Goal: Information Seeking & Learning: Learn about a topic

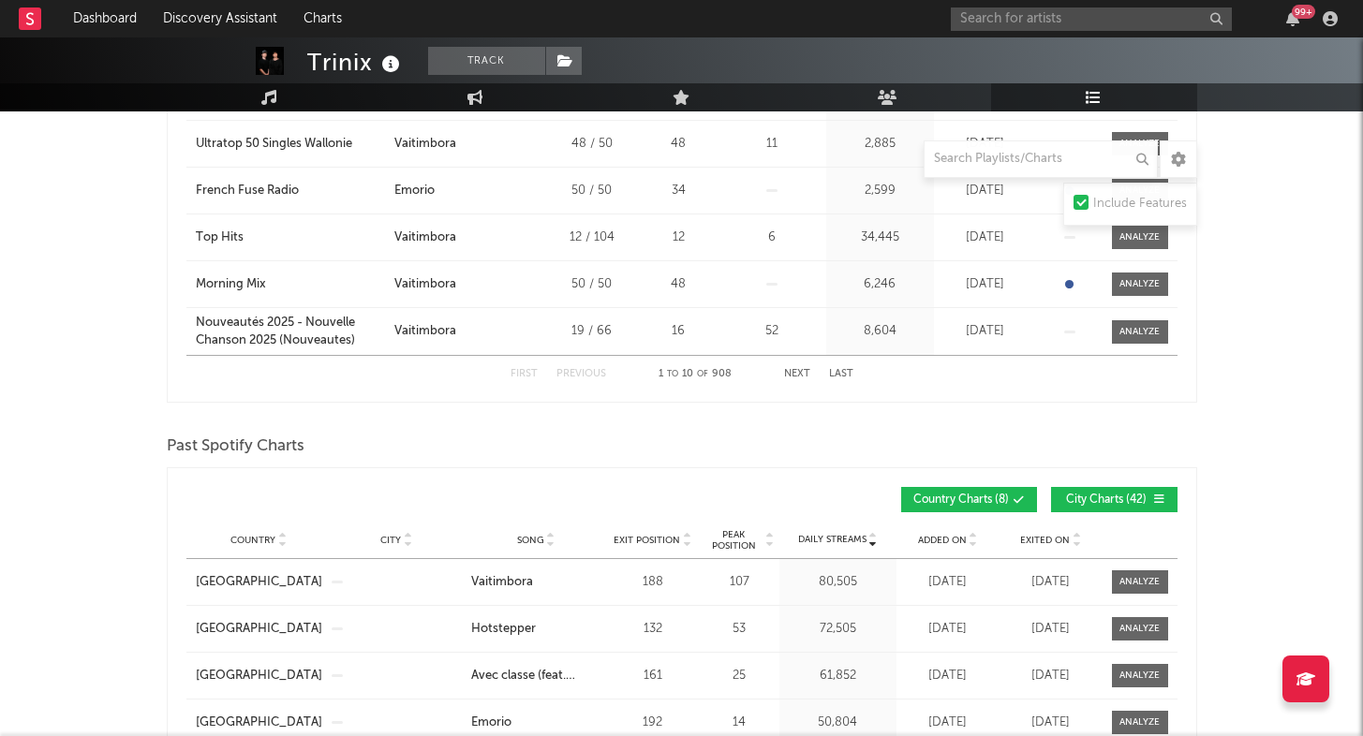
scroll to position [1813, 0]
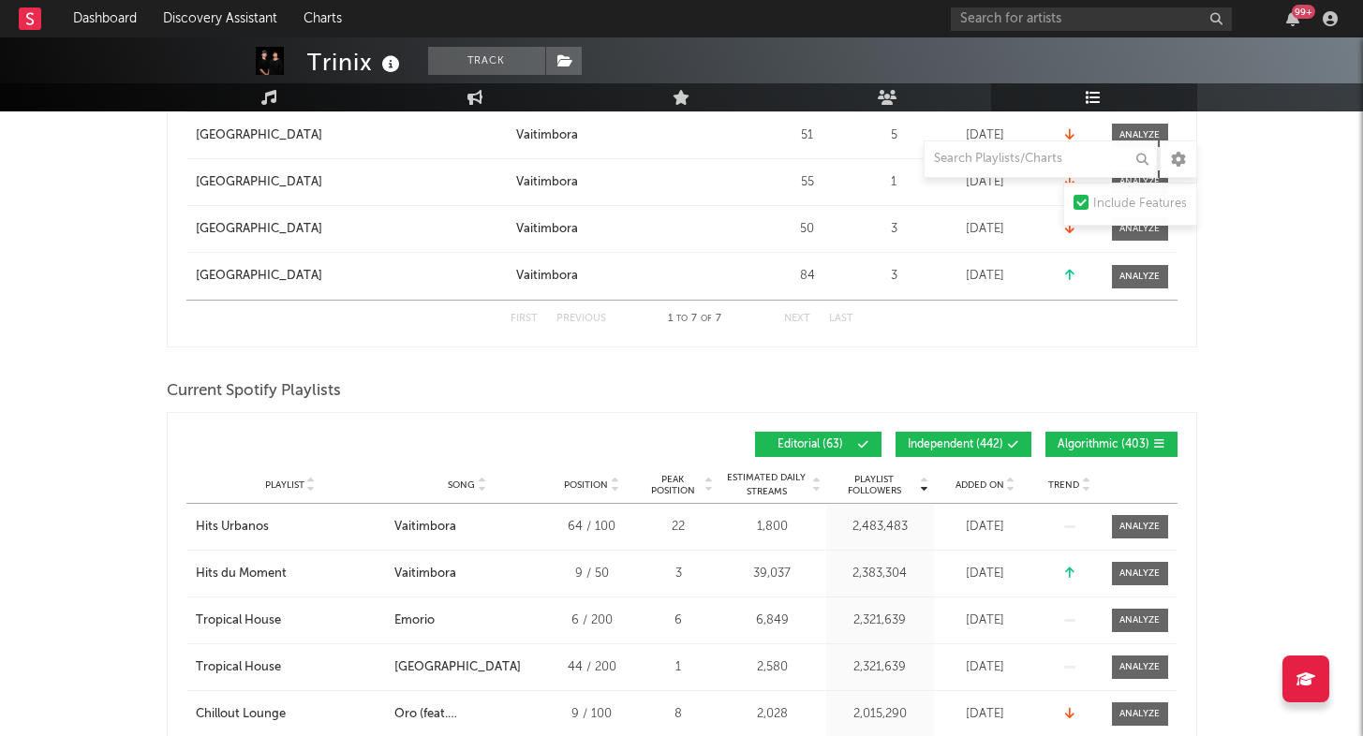
scroll to position [1411, 0]
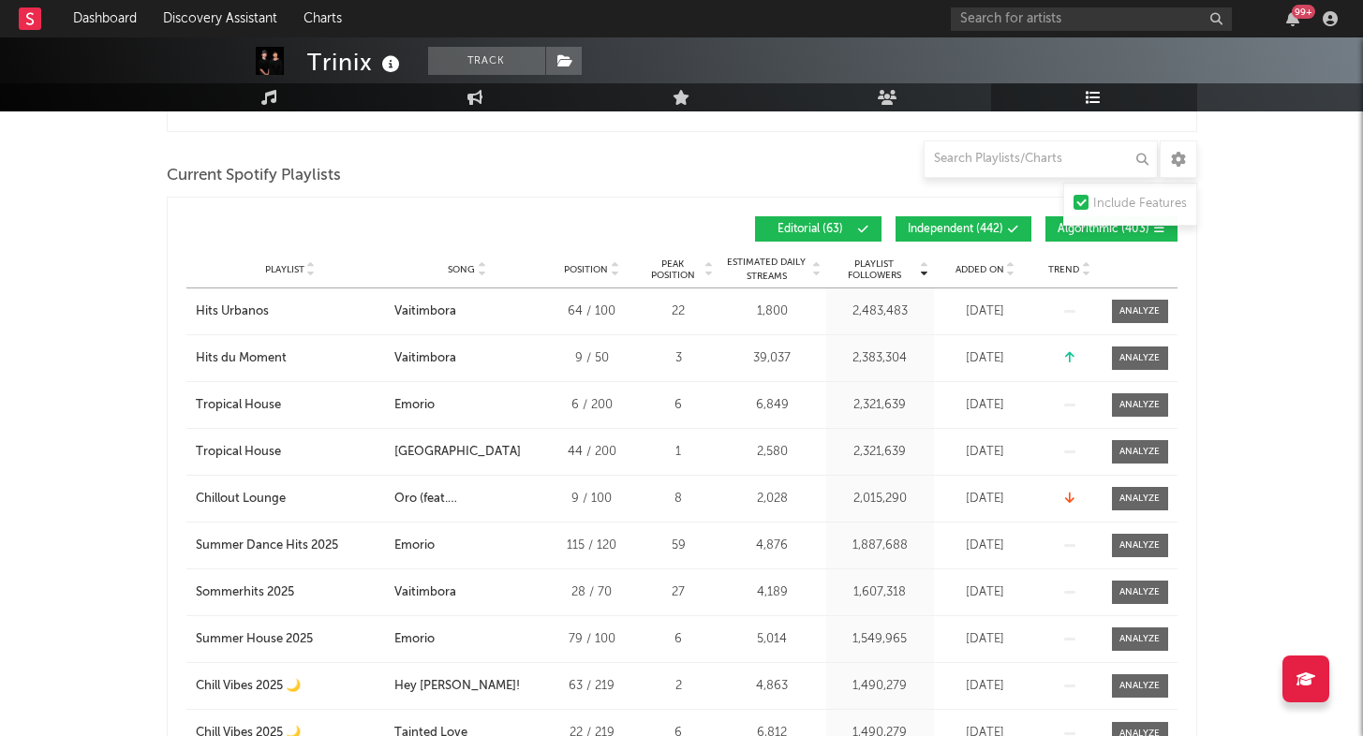
click at [983, 269] on span "Added On" at bounding box center [979, 269] width 49 height 11
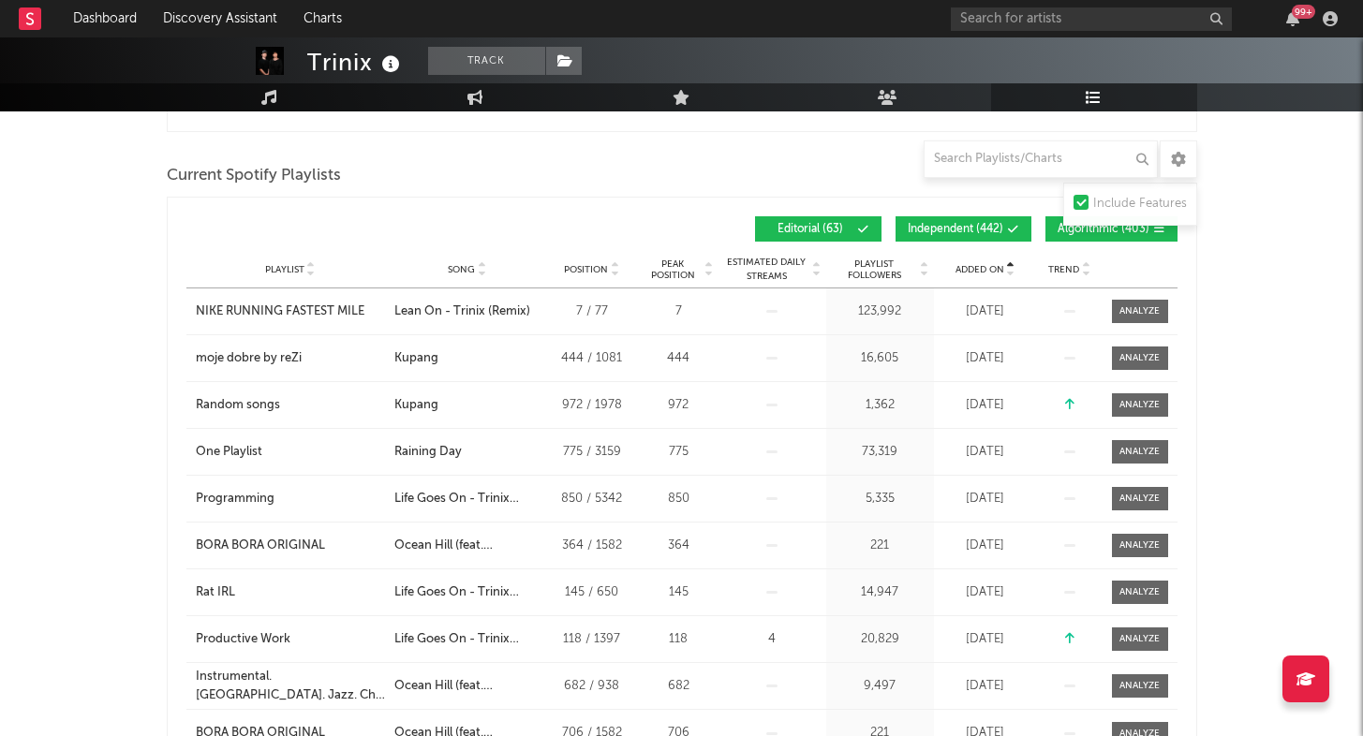
click at [982, 269] on span "Added On" at bounding box center [979, 269] width 49 height 11
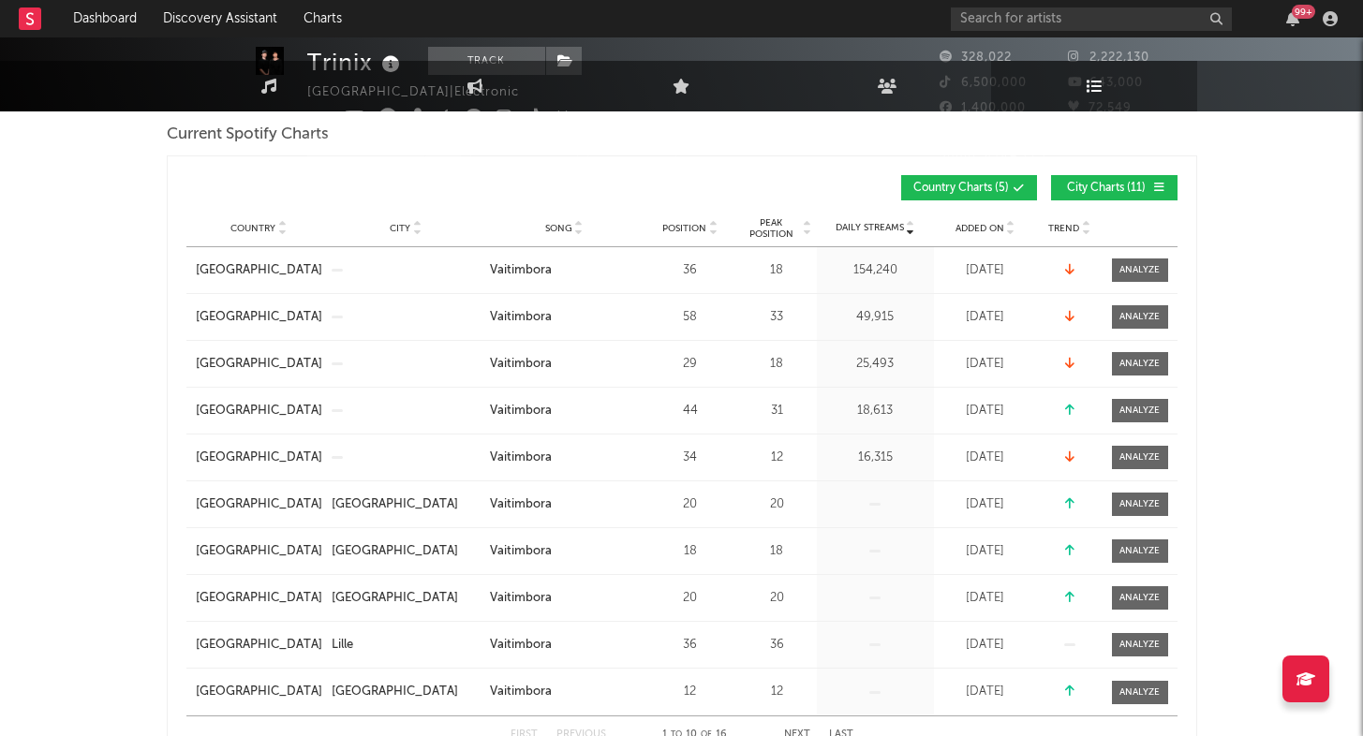
scroll to position [0, 0]
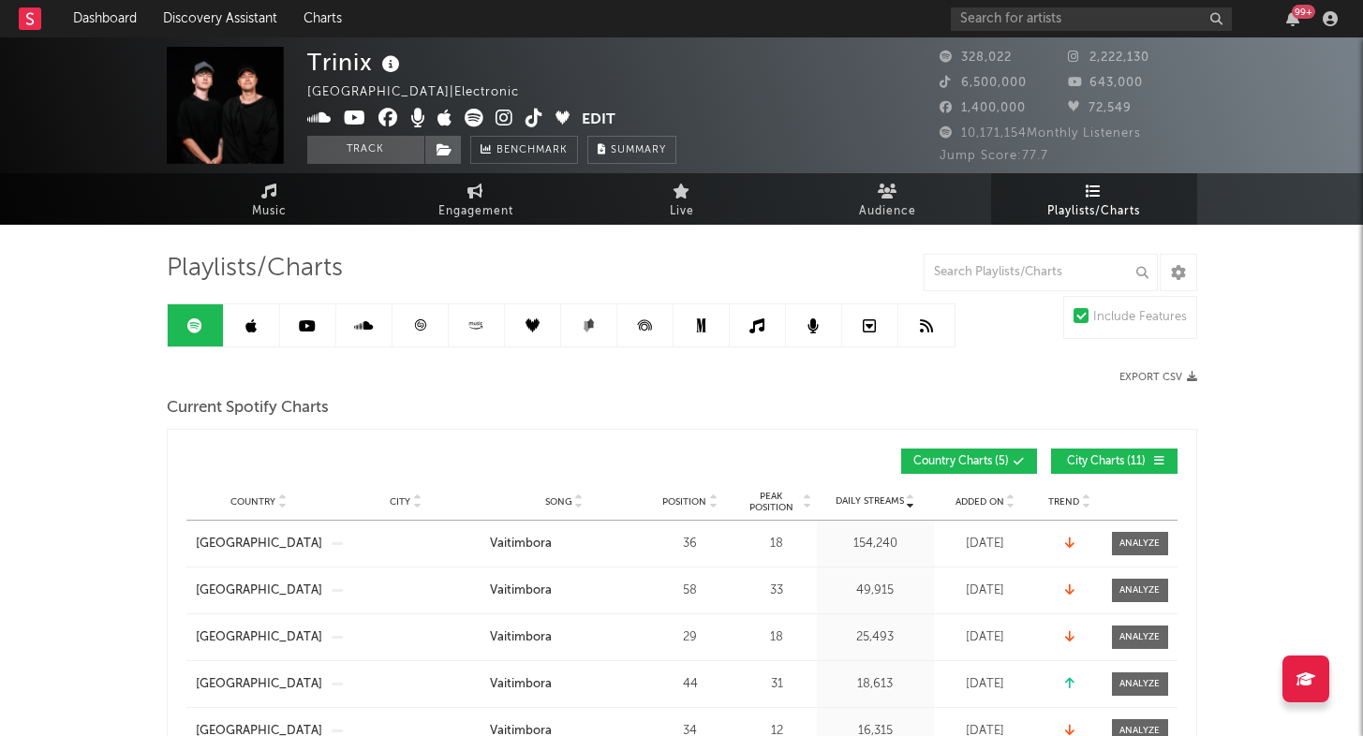
click at [242, 323] on link at bounding box center [252, 325] width 56 height 42
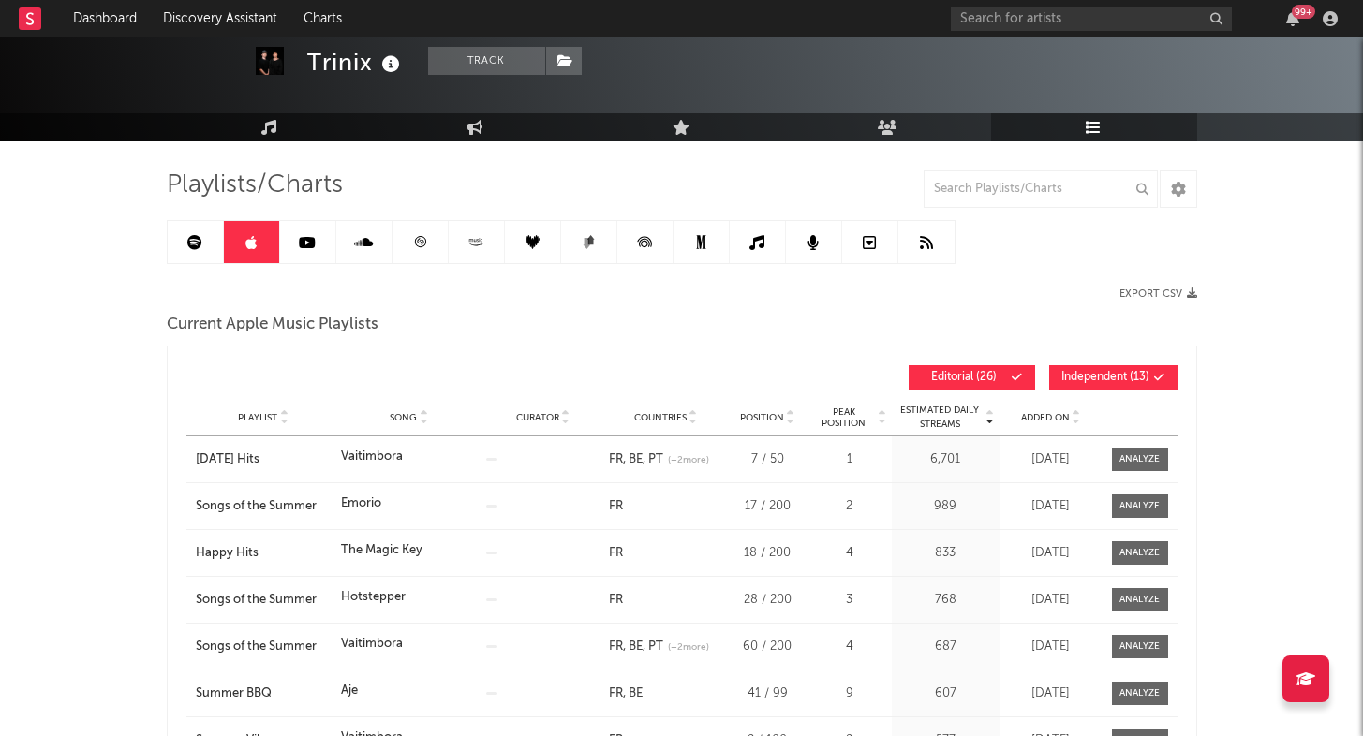
scroll to position [142, 0]
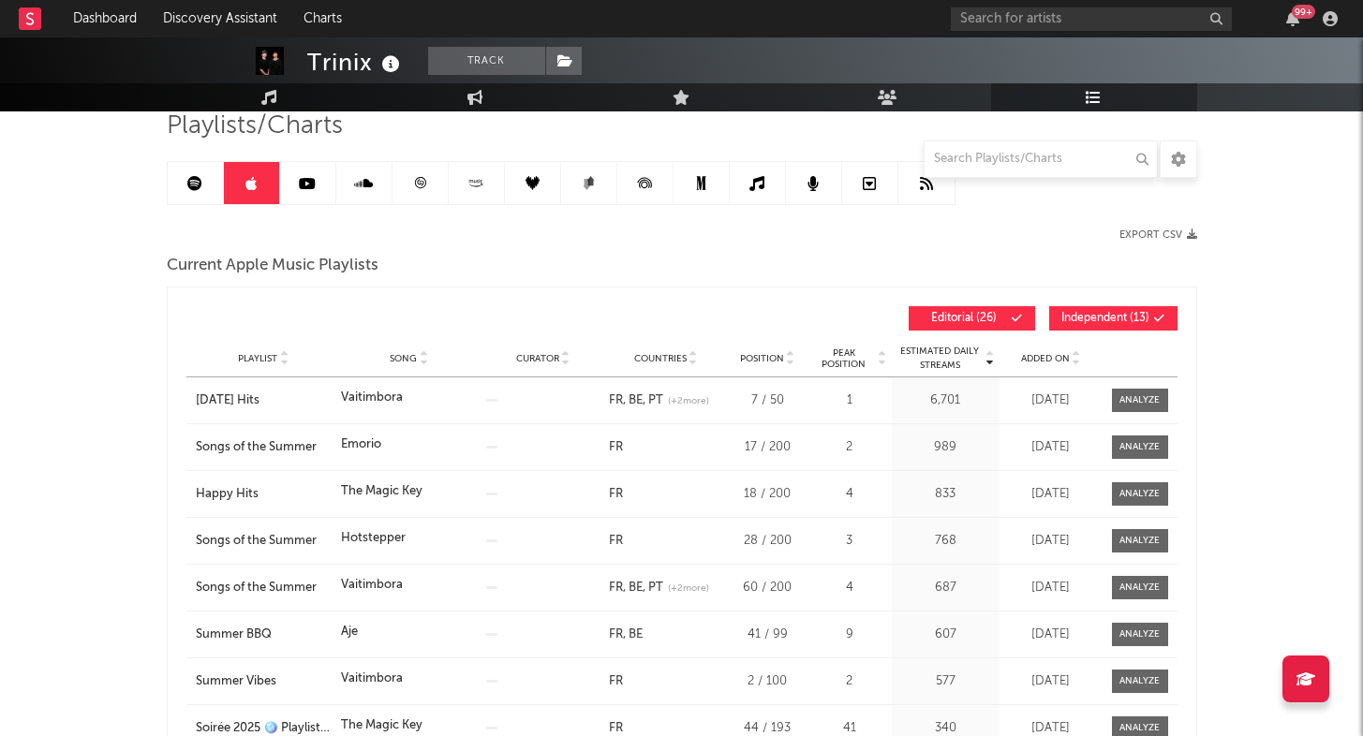
click at [1047, 362] on span "Added On" at bounding box center [1045, 358] width 49 height 11
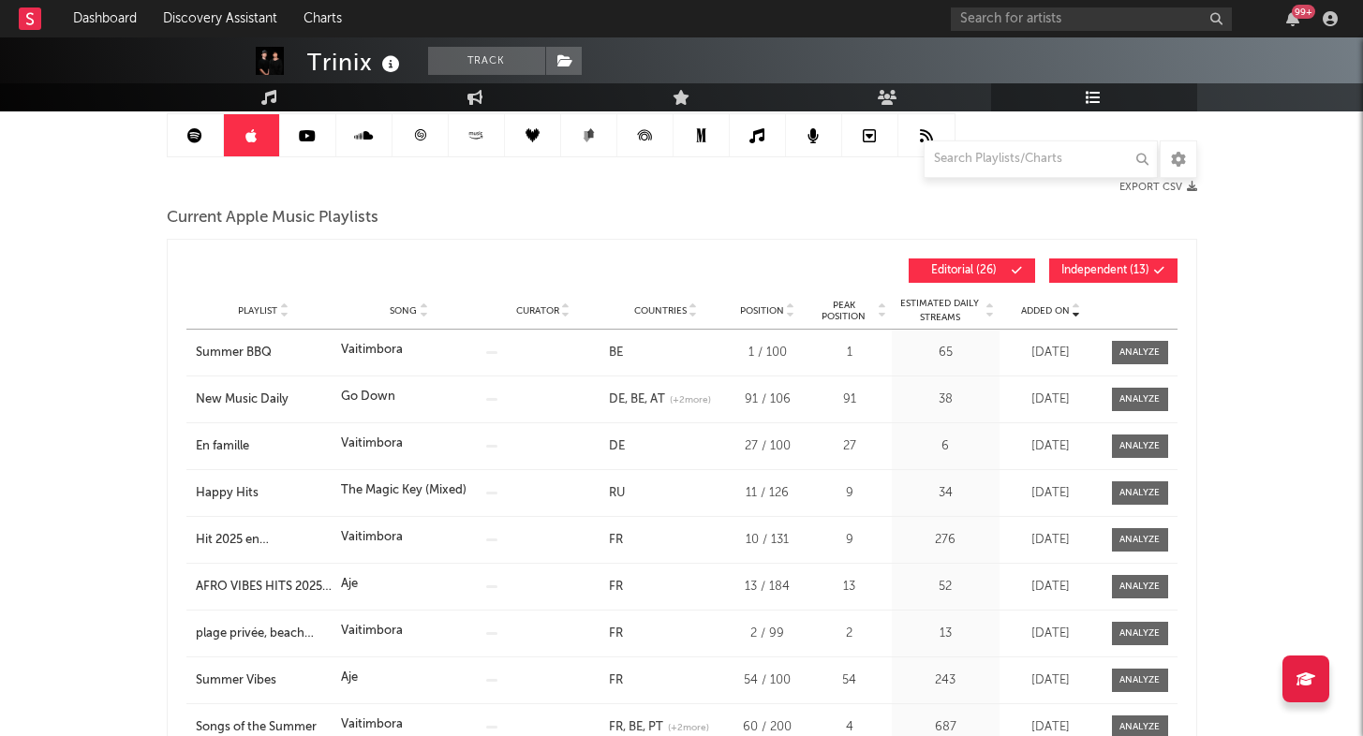
scroll to position [0, 0]
